Goal: Navigation & Orientation: Understand site structure

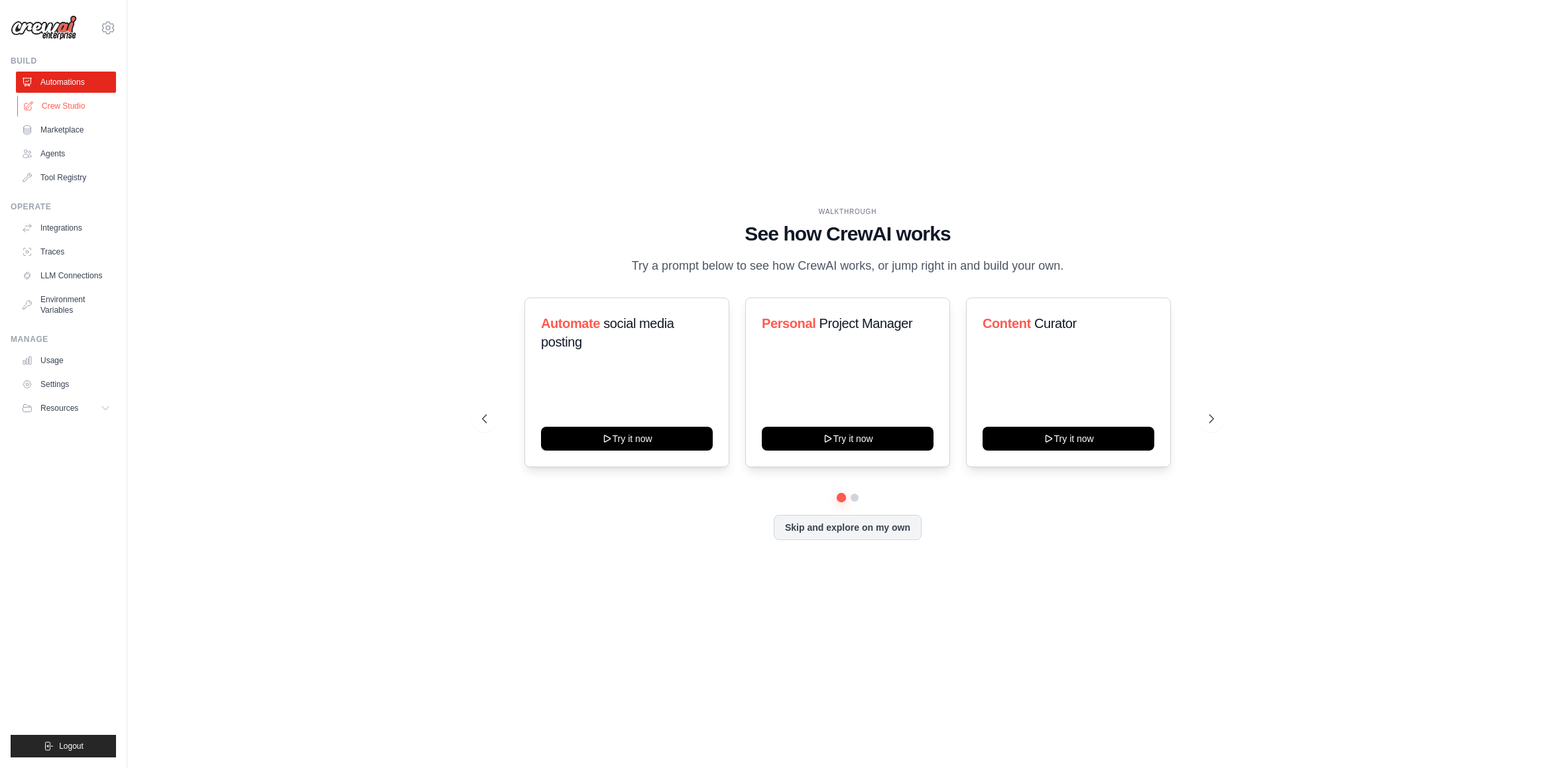
click at [68, 105] on link "Crew Studio" at bounding box center [67, 105] width 100 height 21
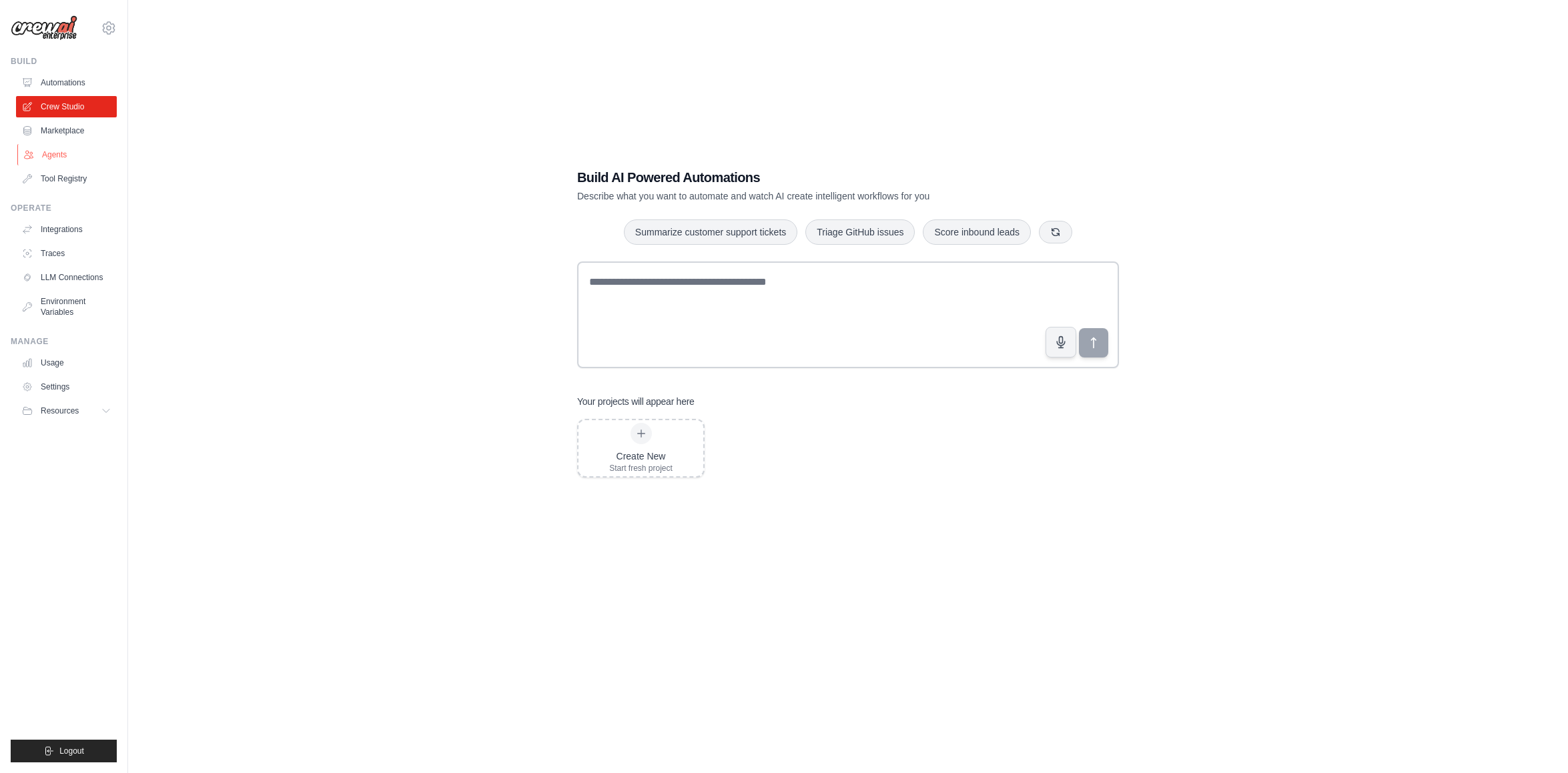
click at [82, 155] on link "Agents" at bounding box center [68, 154] width 101 height 21
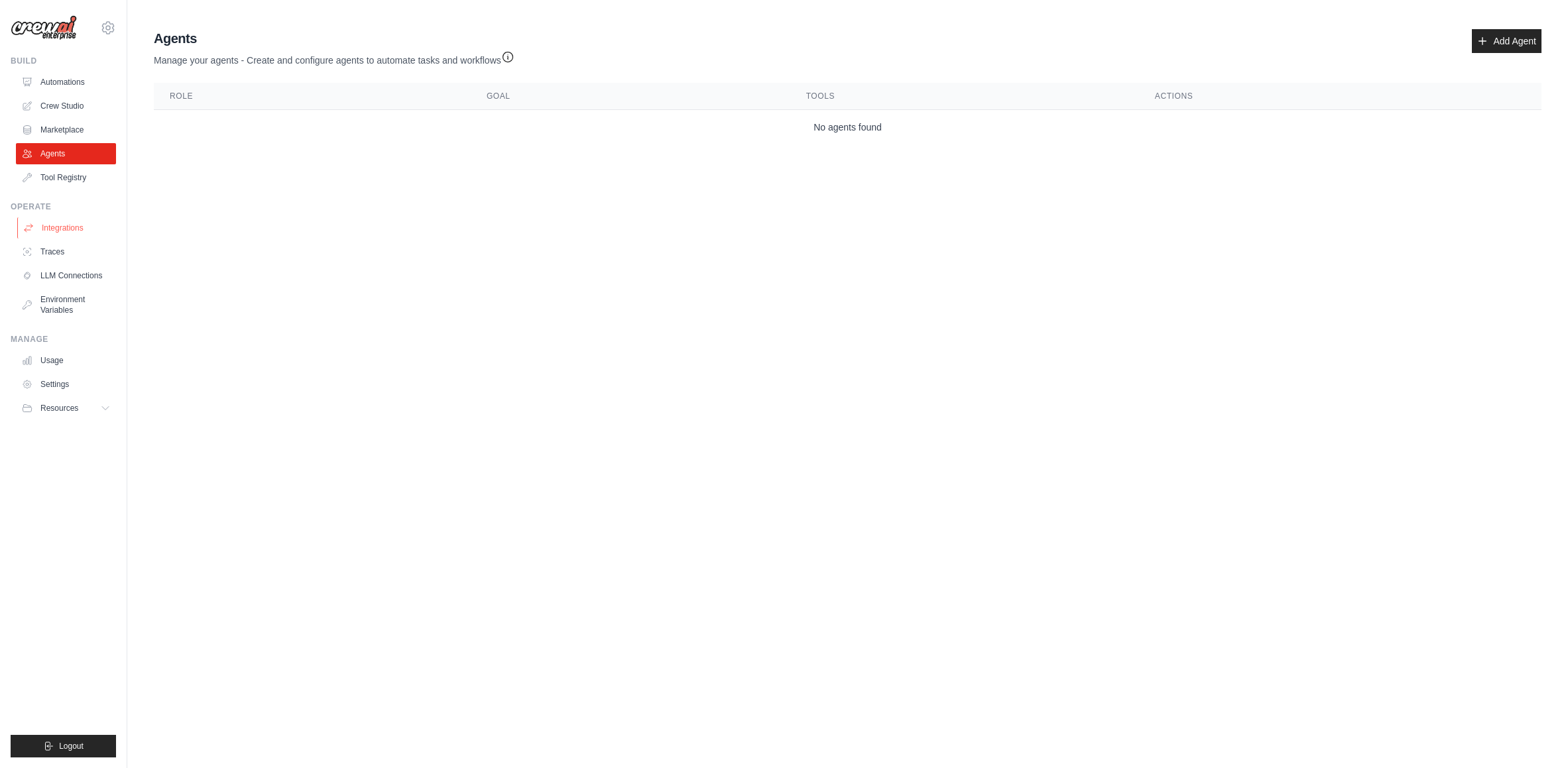
click at [78, 232] on link "Integrations" at bounding box center [67, 227] width 100 height 21
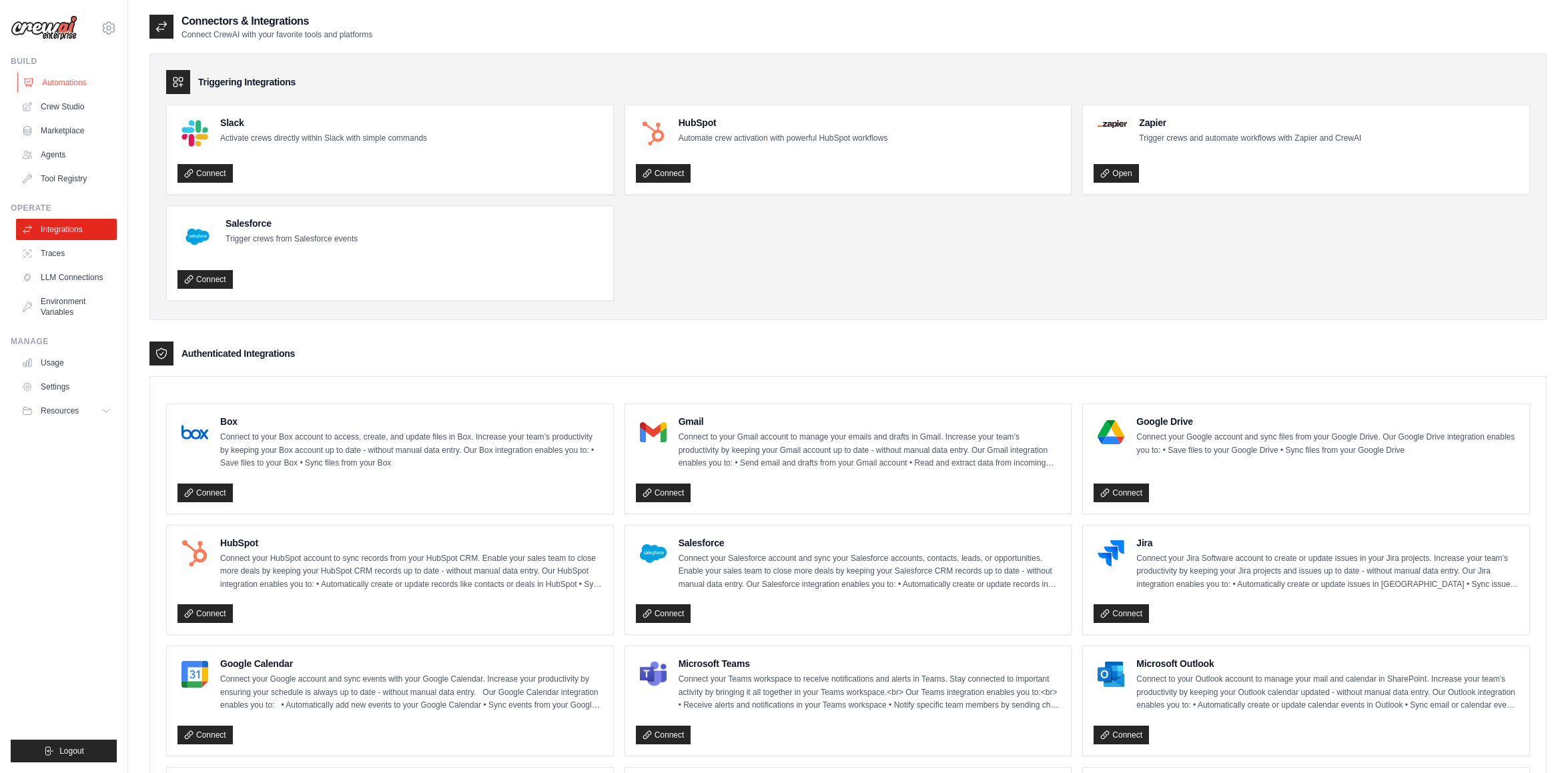
click at [64, 86] on link "Automations" at bounding box center [68, 83] width 101 height 21
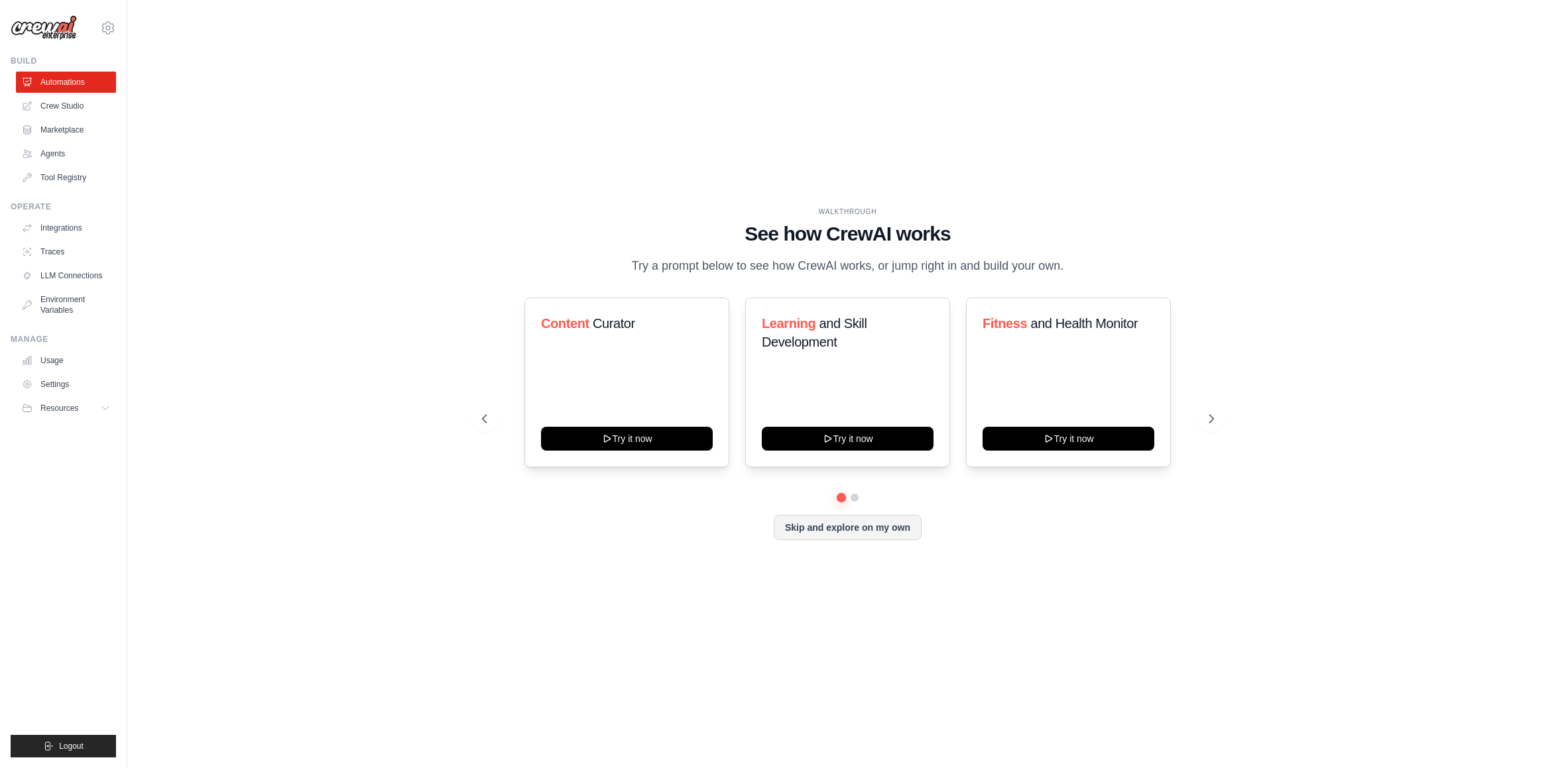
click at [1221, 448] on div "WALKTHROUGH See how [PERSON_NAME] works Try a prompt below to see how [PERSON_N…" at bounding box center [847, 384] width 763 height 354
click at [1210, 425] on button at bounding box center [1211, 419] width 27 height 27
click at [1210, 425] on icon at bounding box center [1212, 419] width 13 height 13
click at [833, 531] on button "Skip and explore on my own" at bounding box center [847, 527] width 148 height 25
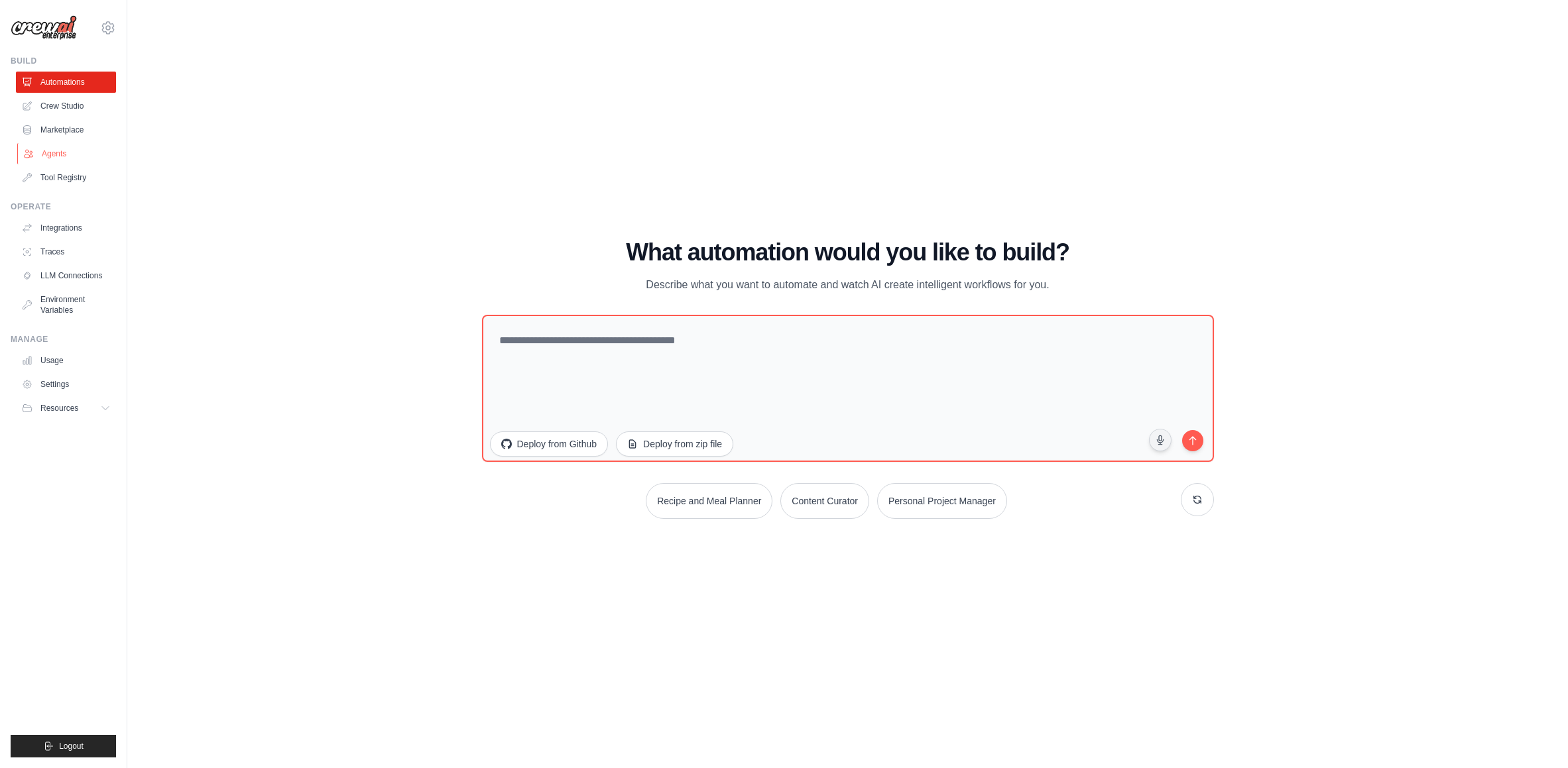
click at [62, 154] on link "Agents" at bounding box center [67, 153] width 100 height 21
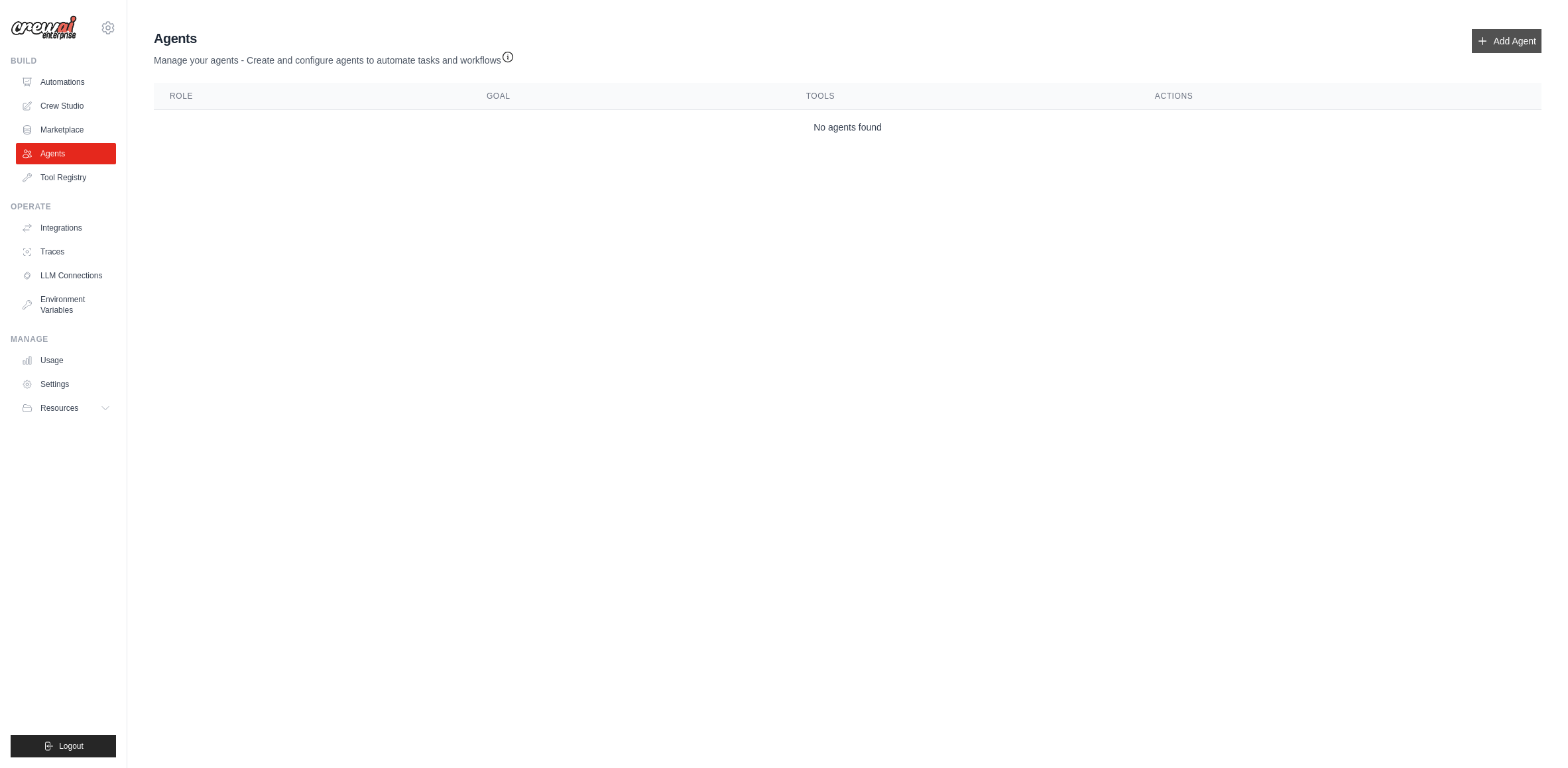
click at [1516, 48] on link "Add Agent" at bounding box center [1505, 41] width 70 height 24
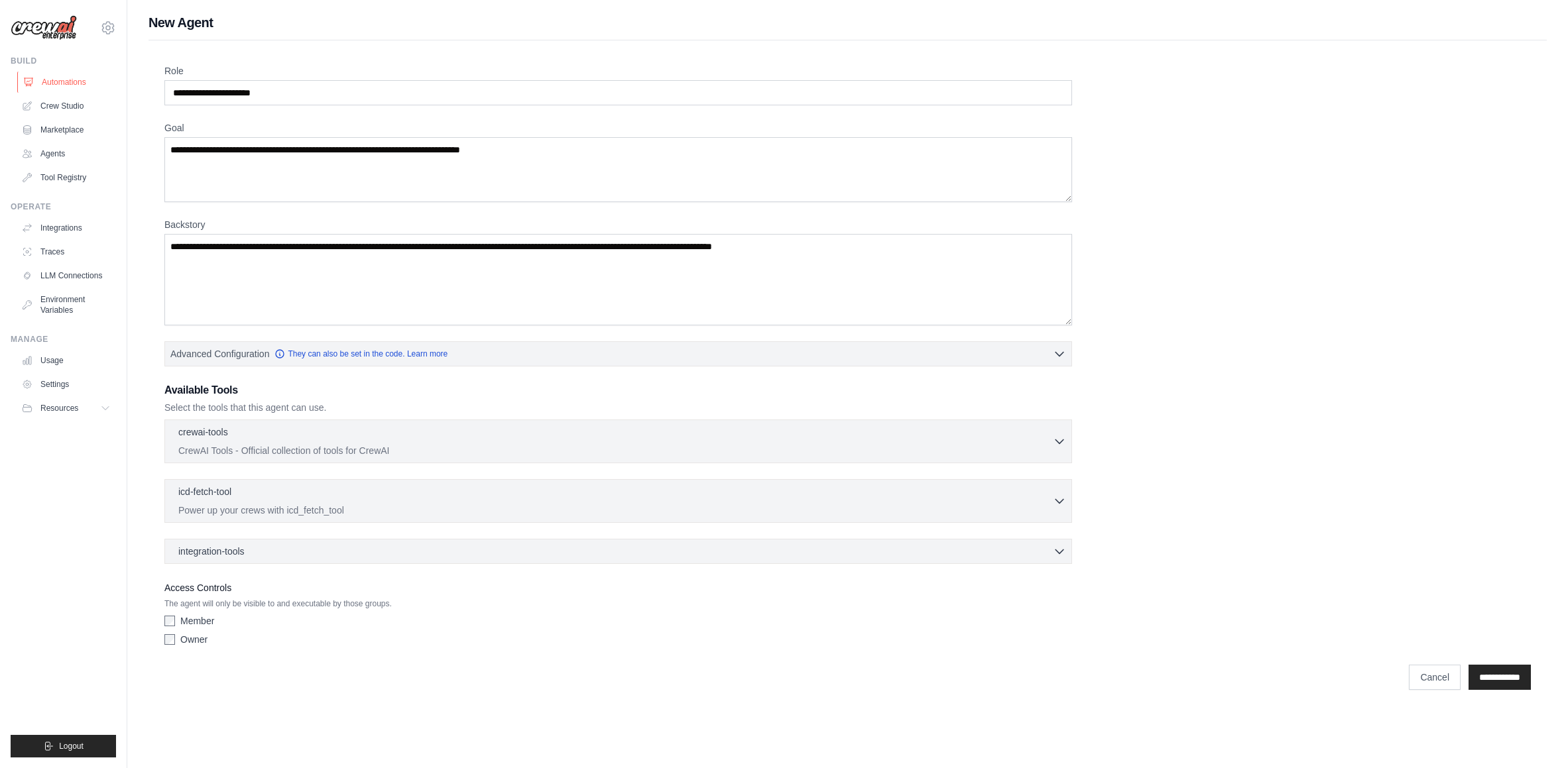
click at [81, 81] on link "Automations" at bounding box center [67, 82] width 100 height 21
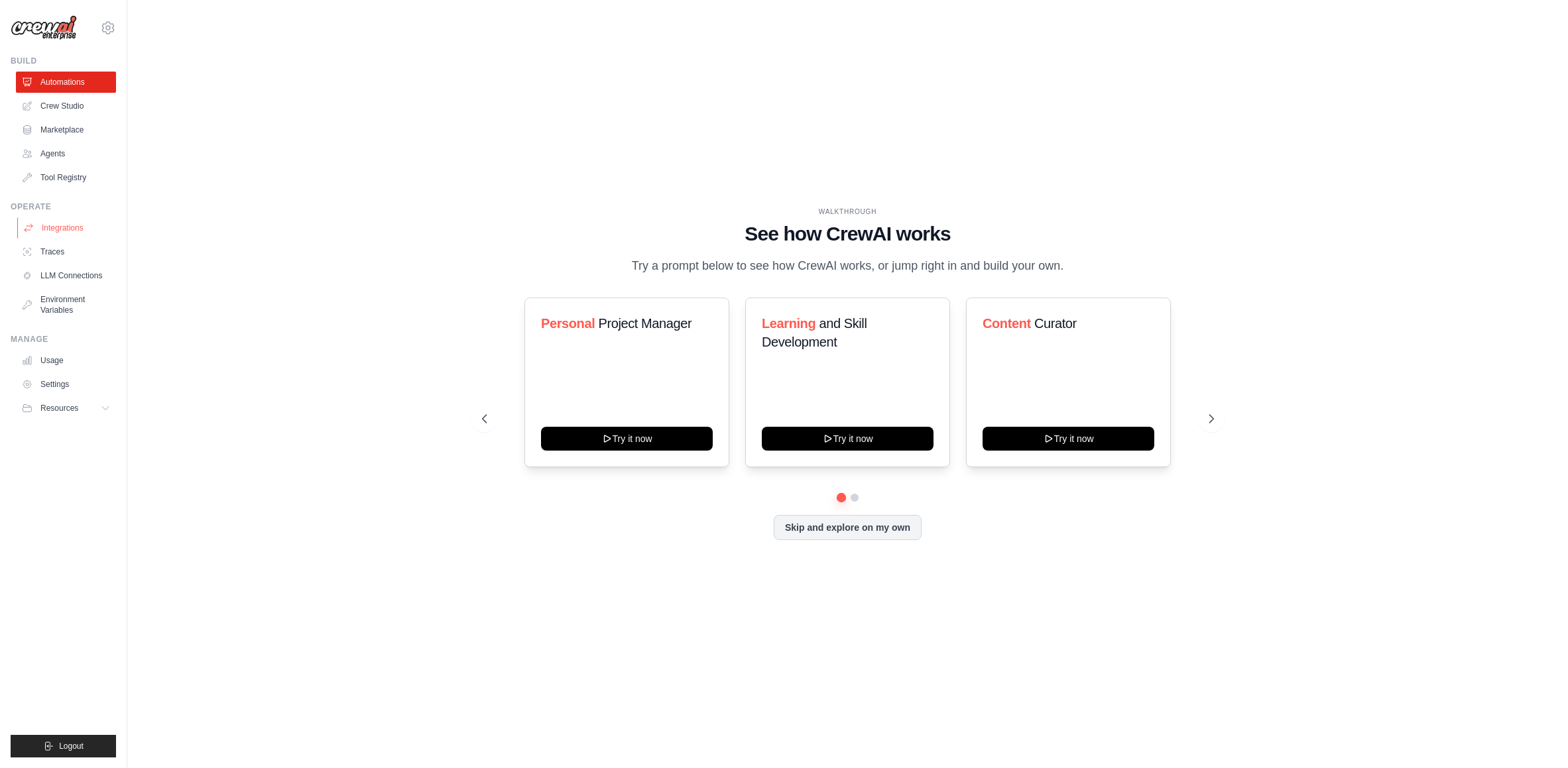
click at [77, 230] on link "Integrations" at bounding box center [67, 227] width 100 height 21
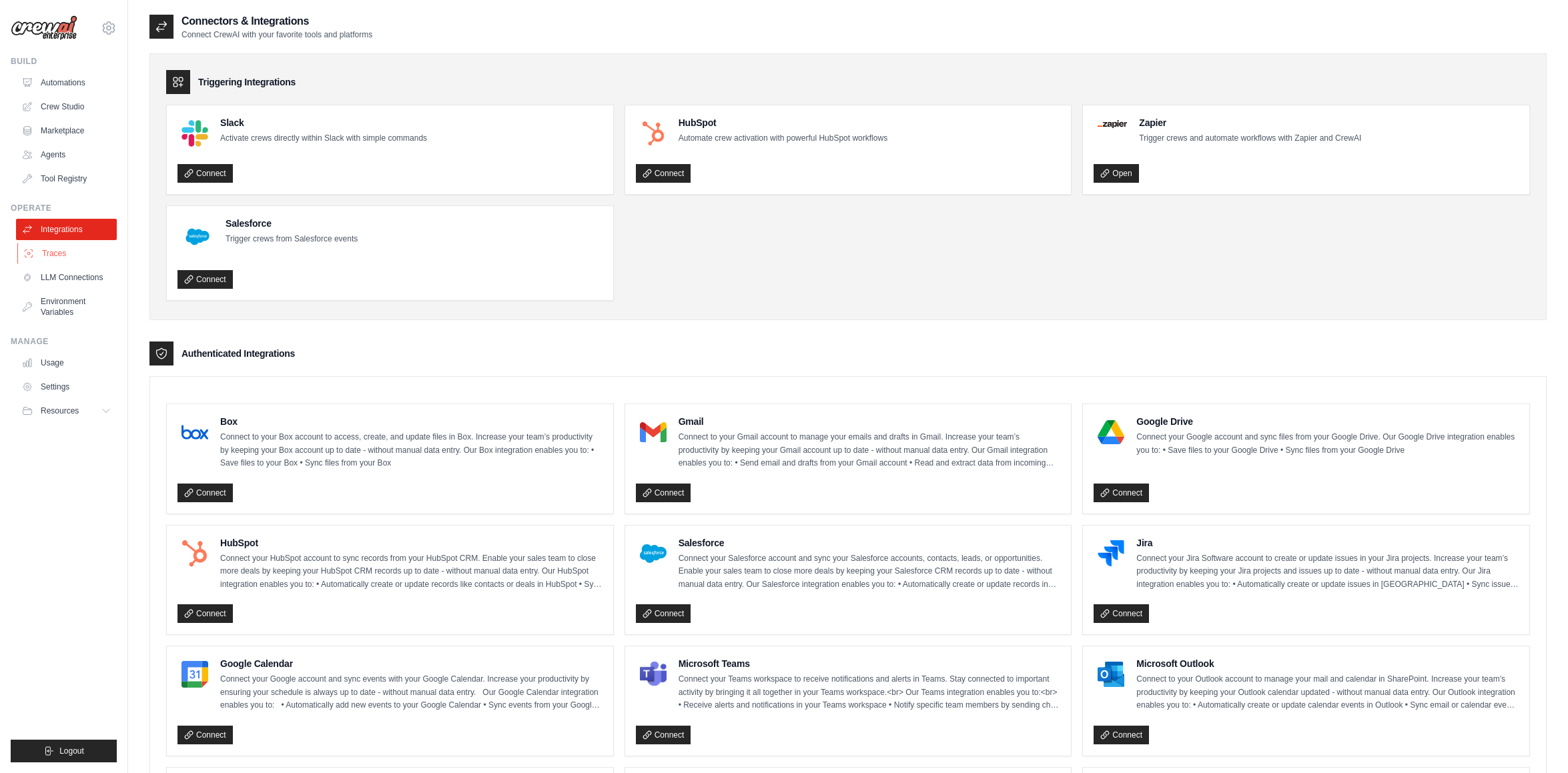
click at [79, 247] on link "Traces" at bounding box center [68, 253] width 101 height 21
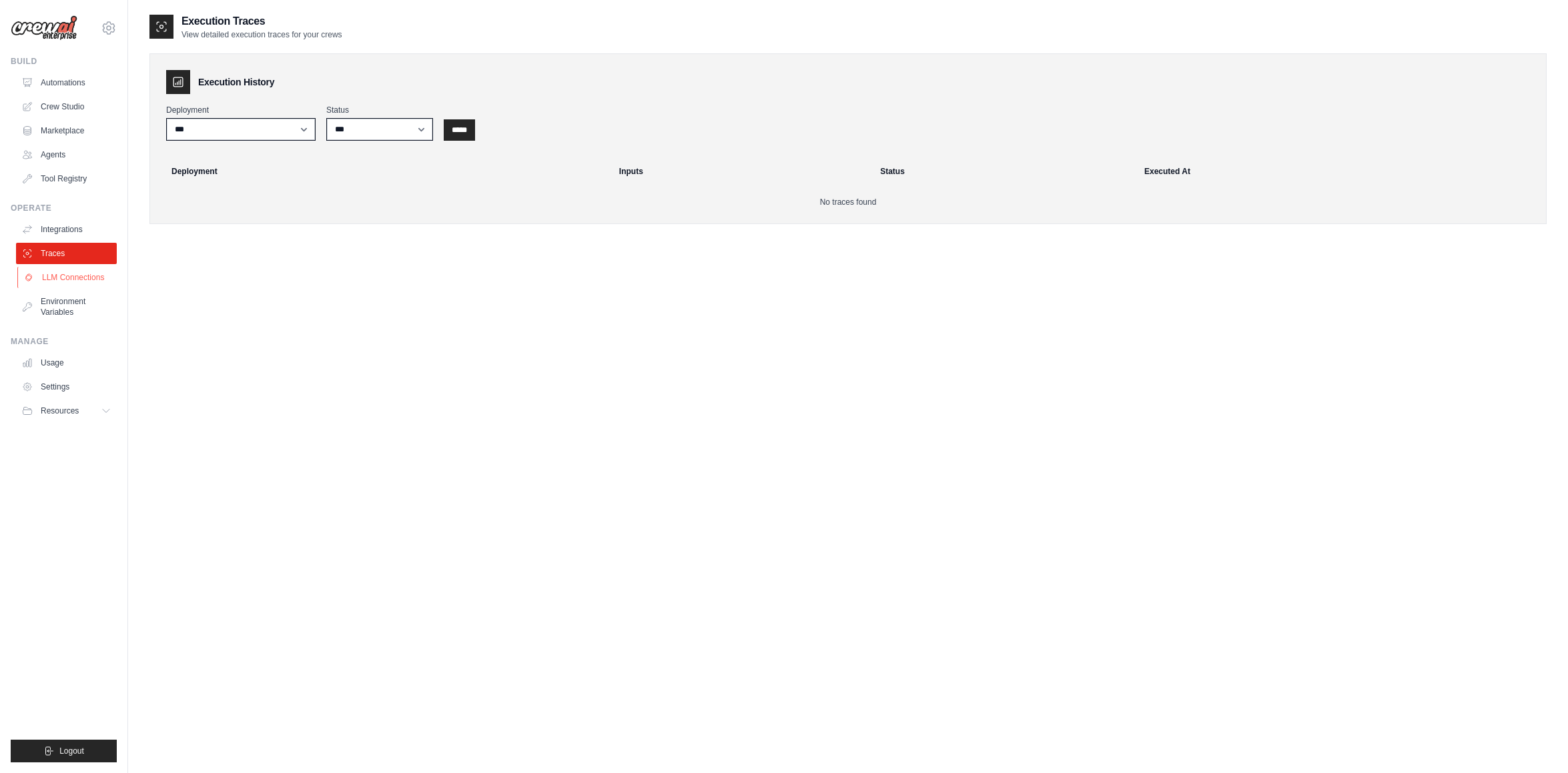
click at [98, 286] on link "LLM Connections" at bounding box center [68, 277] width 101 height 21
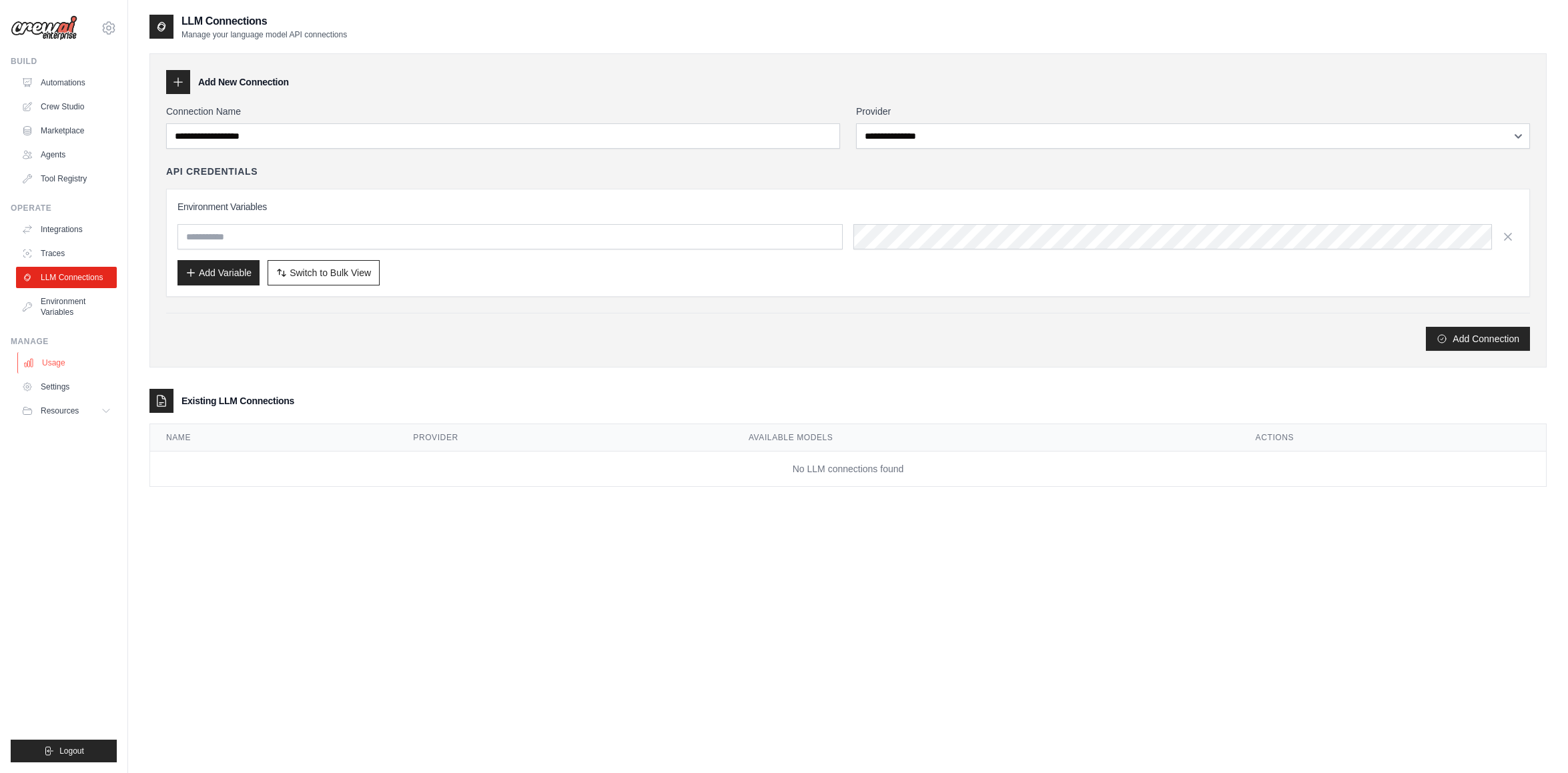
click at [61, 363] on link "Usage" at bounding box center [68, 363] width 101 height 21
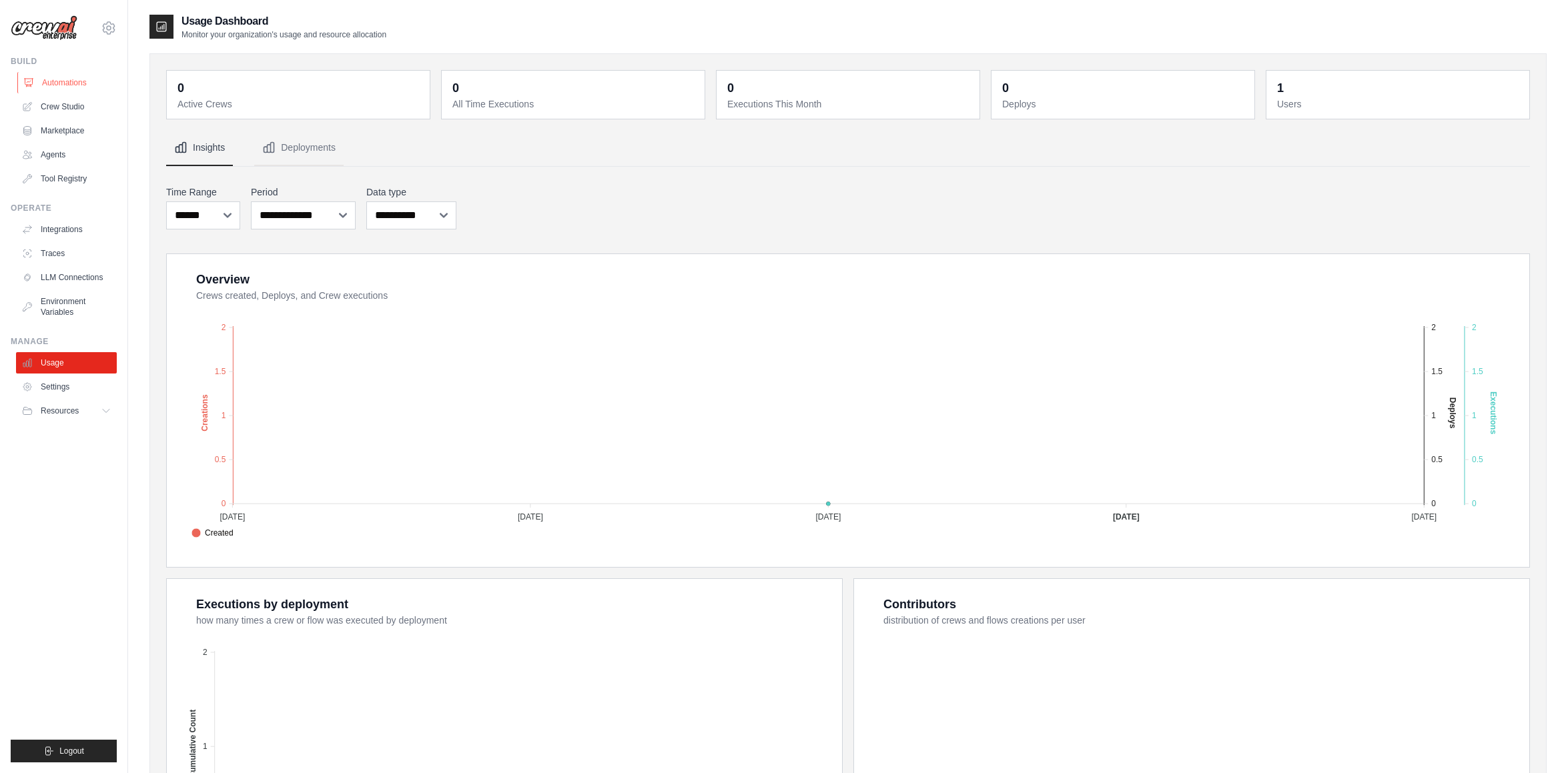
click at [83, 87] on link "Automations" at bounding box center [68, 83] width 101 height 21
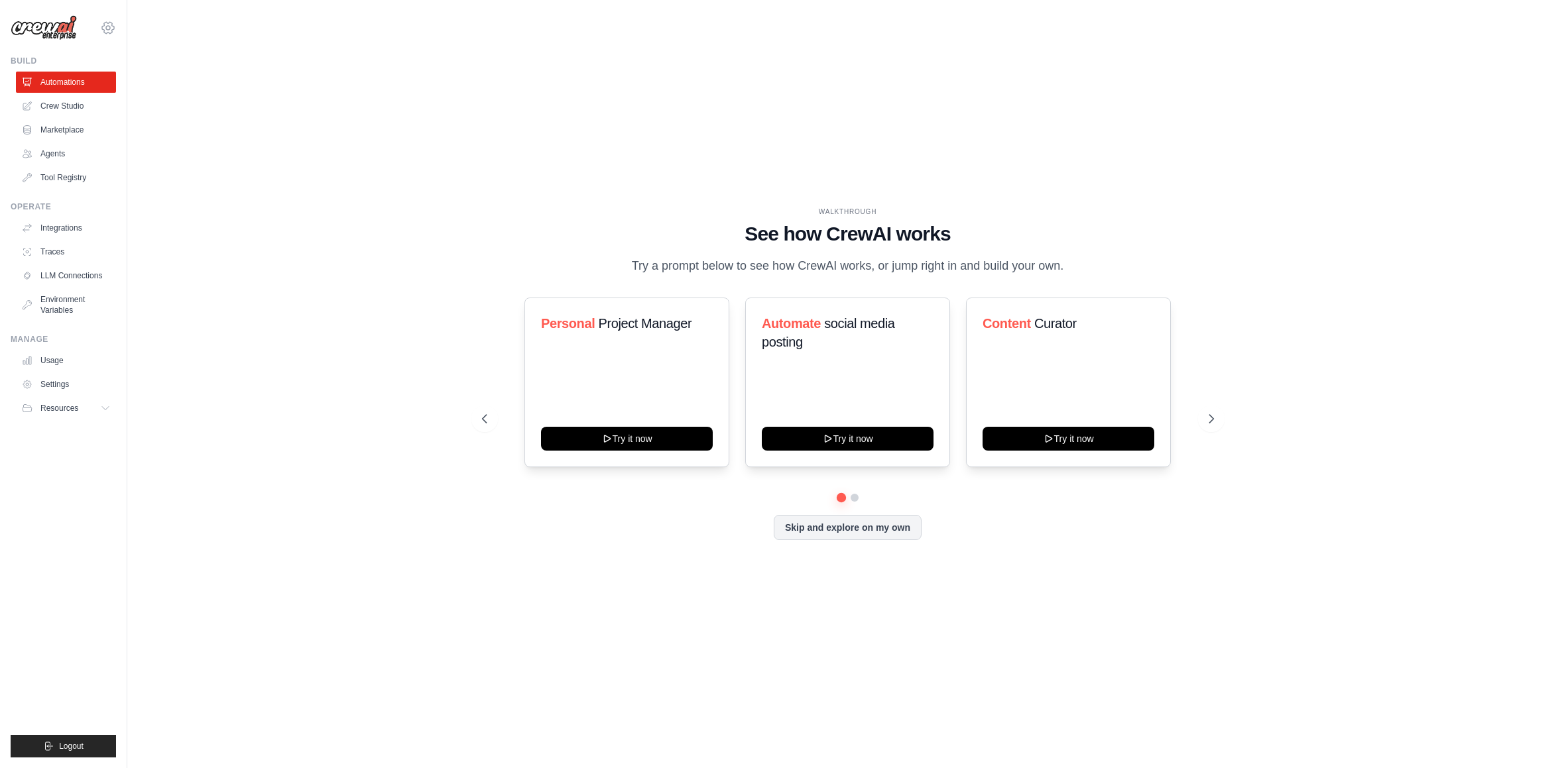
click at [112, 32] on icon at bounding box center [108, 27] width 12 height 11
click at [296, 320] on div "WALKTHROUGH See how [PERSON_NAME] works Try a prompt below to see how [PERSON_N…" at bounding box center [847, 384] width 1398 height 741
